Goal: Task Accomplishment & Management: Manage account settings

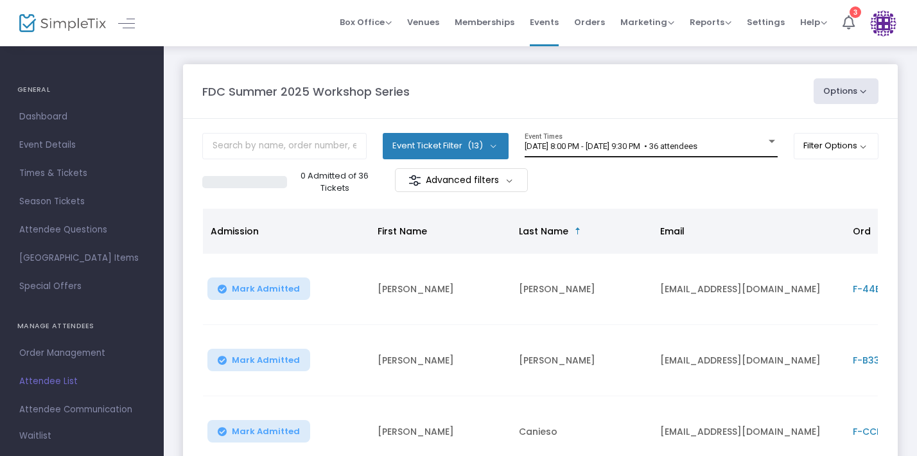
click at [632, 138] on div "[DATE] 8:00 PM - [DATE] 9:30 PM • 36 attendees Event Times" at bounding box center [651, 145] width 253 height 24
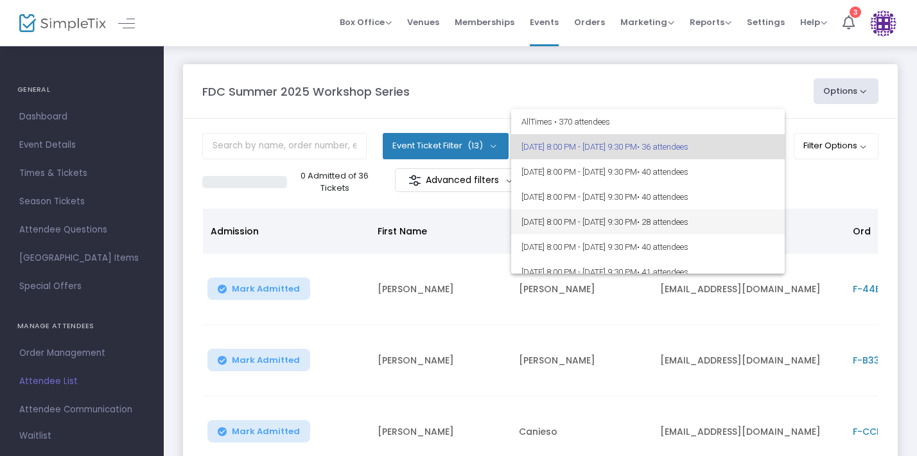
scroll to position [186, 0]
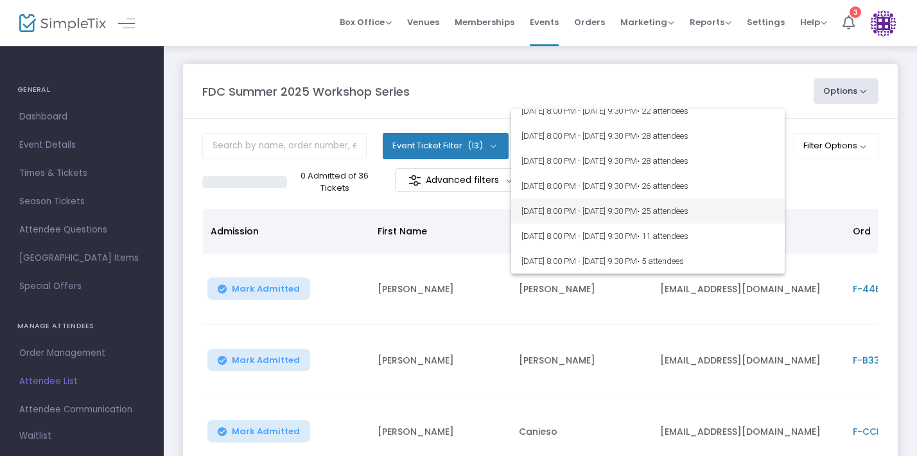
click at [618, 213] on span "[DATE] 8:00 PM - [DATE] 9:30 PM • 25 attendees" at bounding box center [647, 210] width 253 height 25
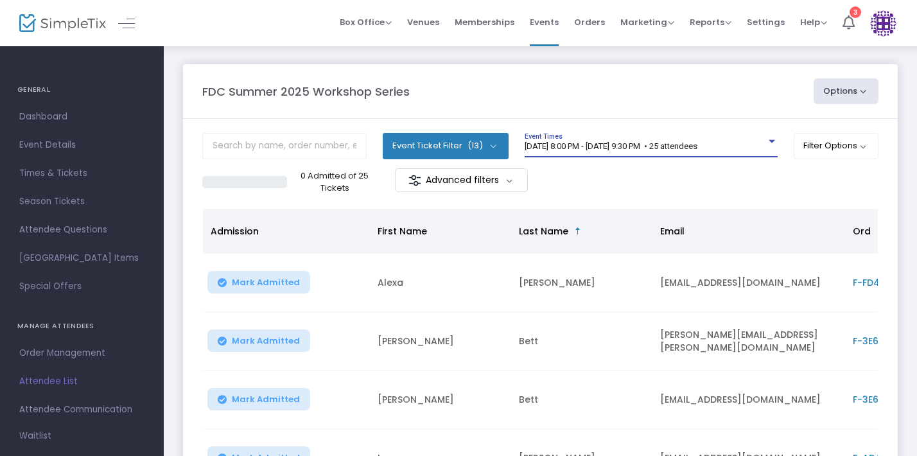
click at [831, 95] on button "Options" at bounding box center [845, 91] width 65 height 26
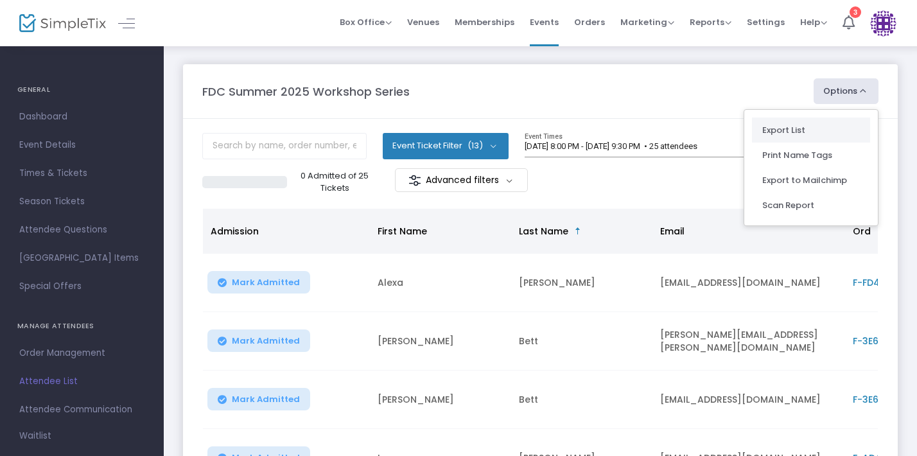
click at [802, 126] on li "Export List" at bounding box center [811, 129] width 118 height 25
radio input "false"
radio input "true"
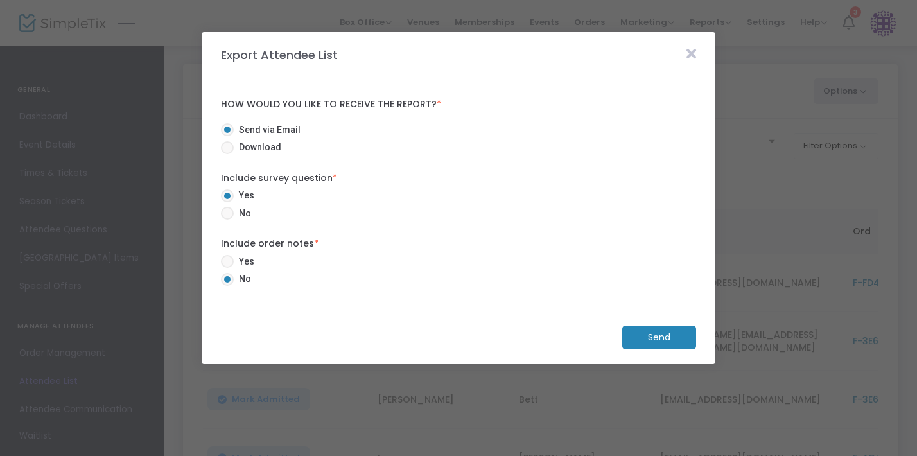
click at [252, 146] on span "Download" at bounding box center [258, 147] width 48 height 13
click at [227, 154] on input "Download" at bounding box center [227, 154] width 1 height 1
radio input "true"
click at [621, 340] on m-button "Download" at bounding box center [648, 337] width 96 height 24
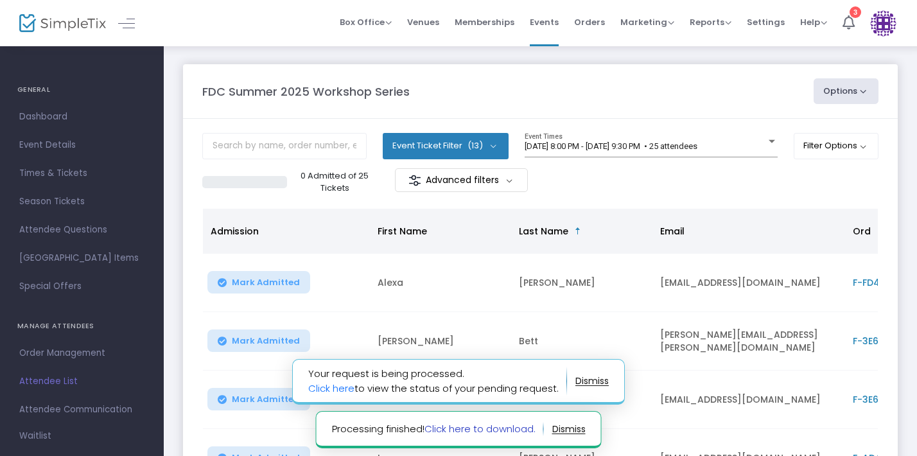
click at [471, 431] on link "Click here to download." at bounding box center [479, 428] width 111 height 13
